Goal: Task Accomplishment & Management: Manage account settings

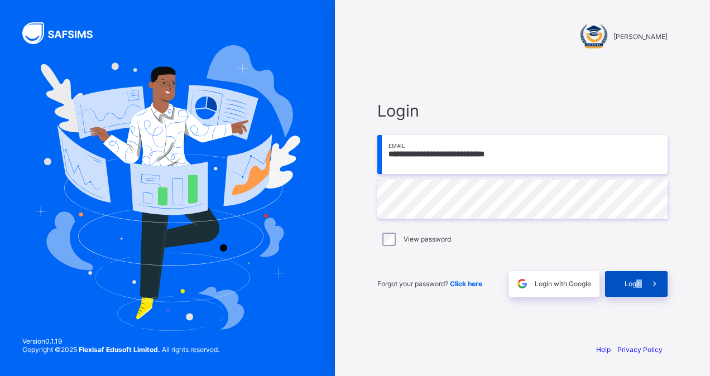
drag, startPoint x: 633, startPoint y: 304, endPoint x: 636, endPoint y: 290, distance: 13.8
click at [636, 290] on div "**********" at bounding box center [522, 198] width 313 height 271
click at [636, 290] on div "Login" at bounding box center [636, 284] width 63 height 26
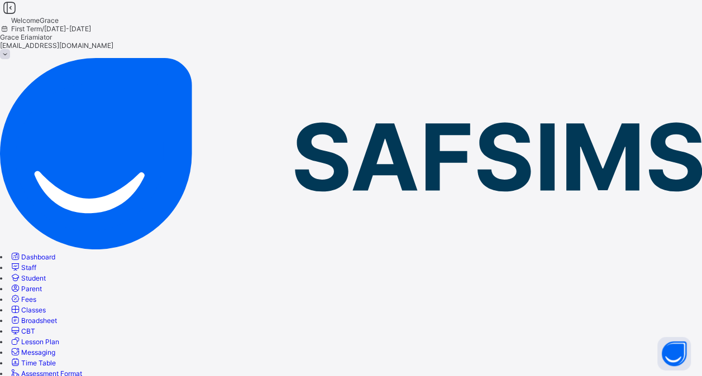
select select "**"
